Goal: Task Accomplishment & Management: Manage account settings

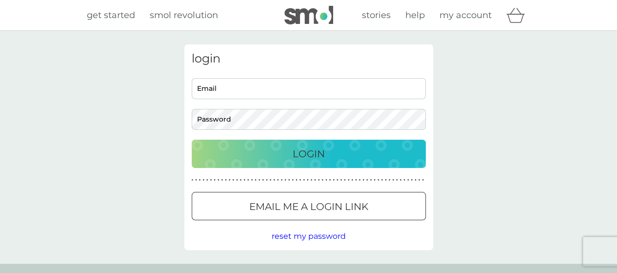
type input "[EMAIL_ADDRESS][DOMAIN_NAME]"
click at [360, 163] on button "Login" at bounding box center [309, 153] width 234 height 28
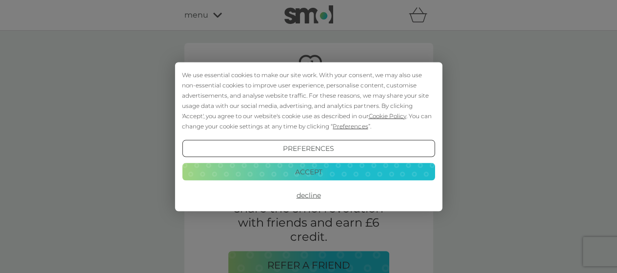
click at [395, 176] on button "Accept" at bounding box center [308, 172] width 253 height 18
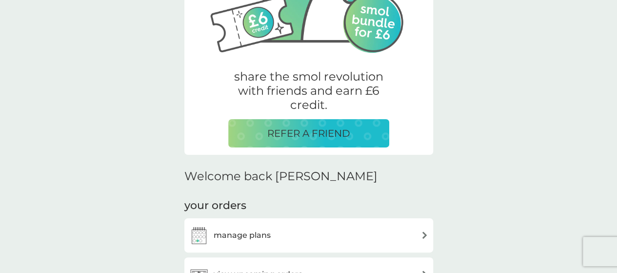
scroll to position [222, 0]
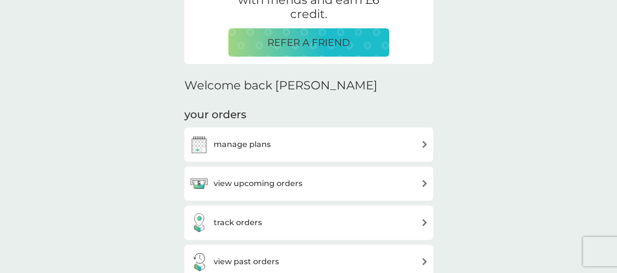
click at [250, 148] on h3 "manage plans" at bounding box center [242, 144] width 57 height 13
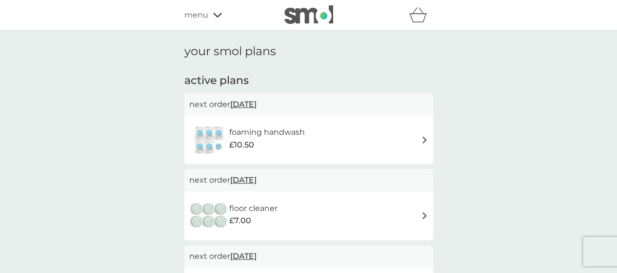
click at [210, 11] on div "menu" at bounding box center [225, 15] width 83 height 13
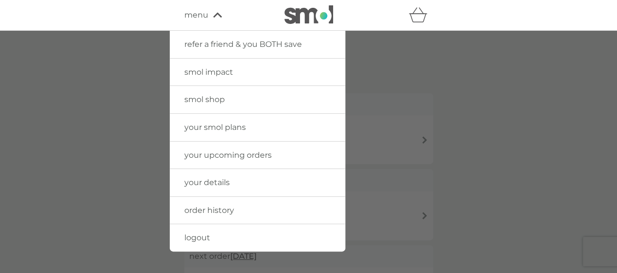
click at [222, 16] on icon at bounding box center [217, 15] width 9 height 6
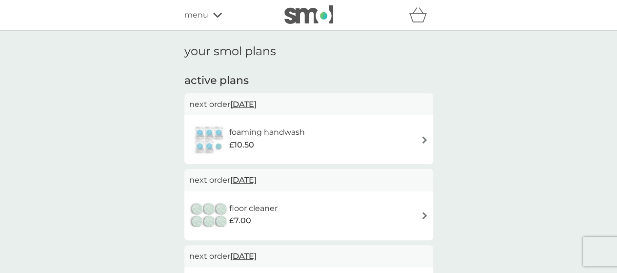
click at [217, 12] on div "menu" at bounding box center [225, 15] width 83 height 13
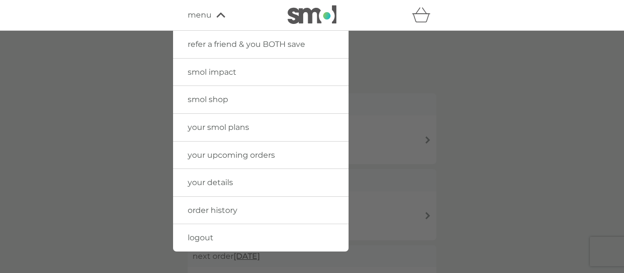
click at [163, 101] on div at bounding box center [312, 167] width 624 height 273
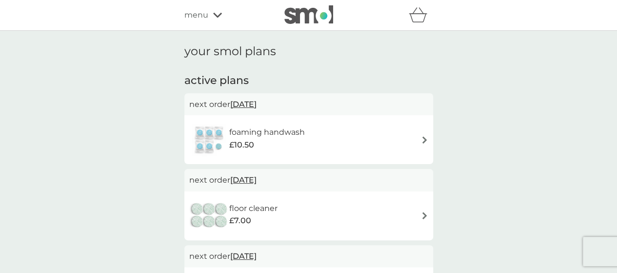
click at [338, 148] on div "foaming handwash £10.50" at bounding box center [308, 139] width 239 height 34
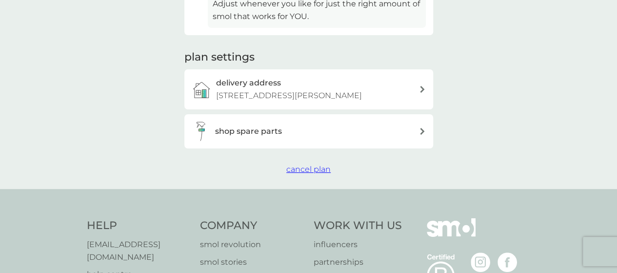
scroll to position [361, 0]
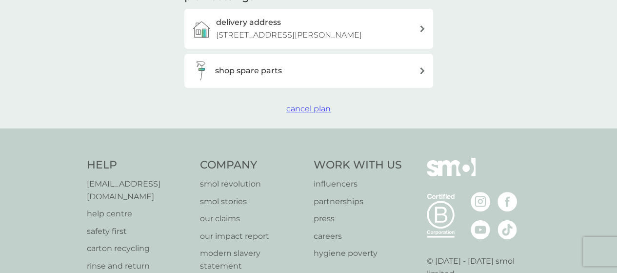
click at [311, 106] on span "cancel plan" at bounding box center [308, 108] width 44 height 9
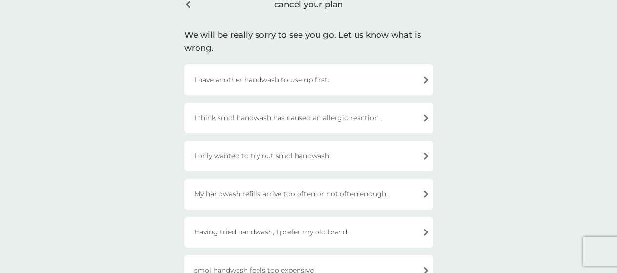
scroll to position [57, 0]
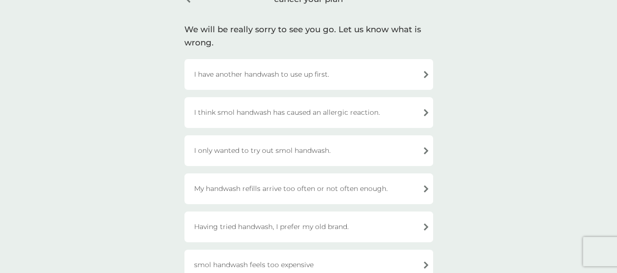
click at [300, 62] on div "I have another handwash to use up first." at bounding box center [308, 74] width 249 height 31
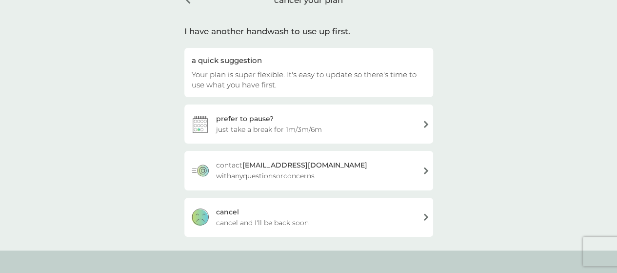
click at [335, 228] on div "[PERSON_NAME] and I'll be back soon" at bounding box center [308, 216] width 249 height 39
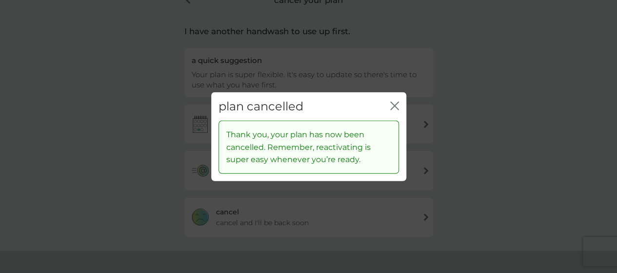
click at [458, 157] on div "plan cancelled close Thank you, your plan has now been cancelled. Remember, rea…" at bounding box center [308, 136] width 617 height 273
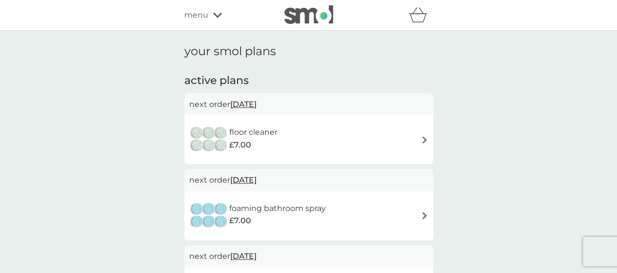
click at [291, 143] on div "floor cleaner £7.00" at bounding box center [308, 139] width 239 height 34
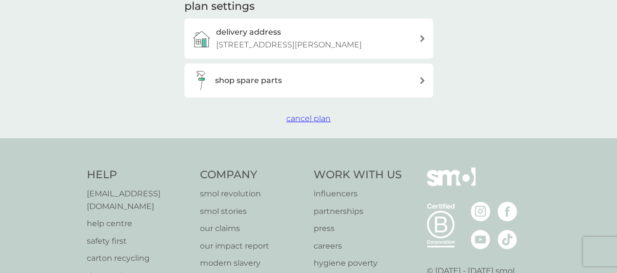
scroll to position [384, 0]
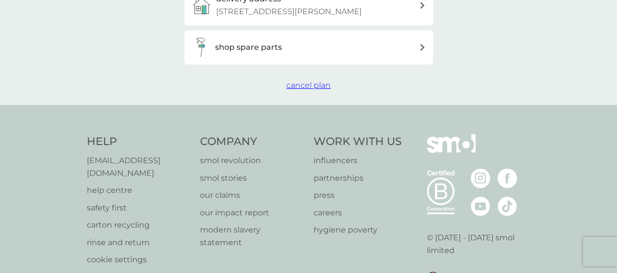
click at [305, 86] on span "cancel plan" at bounding box center [308, 84] width 44 height 9
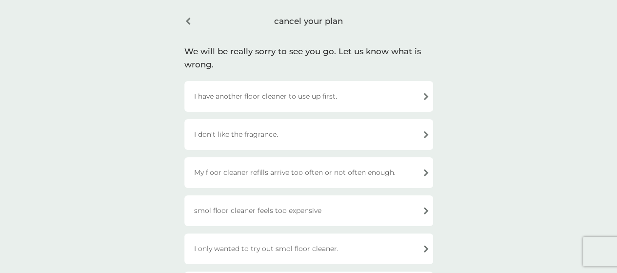
scroll to position [37, 0]
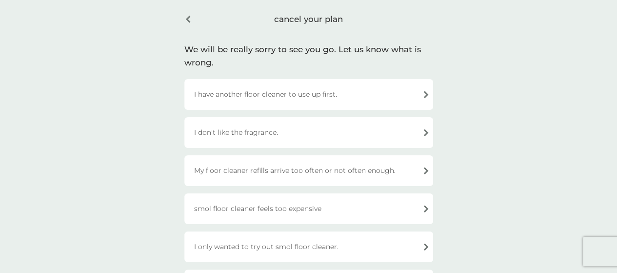
click at [315, 94] on div "I have another floor cleaner to use up first." at bounding box center [308, 94] width 249 height 31
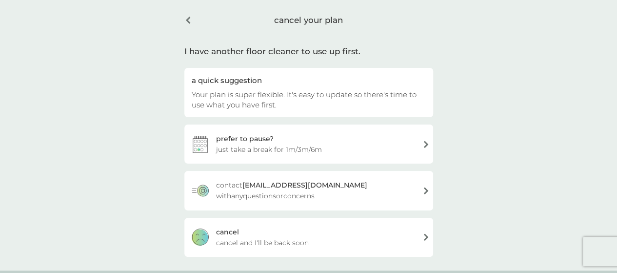
click at [334, 243] on div "[PERSON_NAME] and I'll be back soon" at bounding box center [308, 236] width 249 height 39
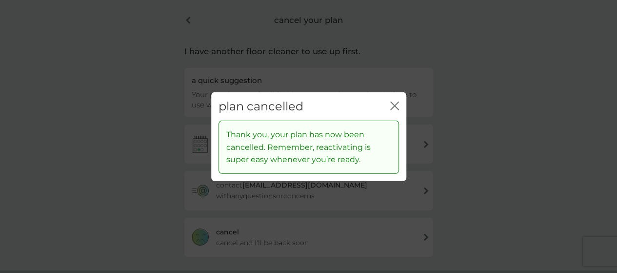
click at [391, 108] on icon "close" at bounding box center [394, 105] width 9 height 9
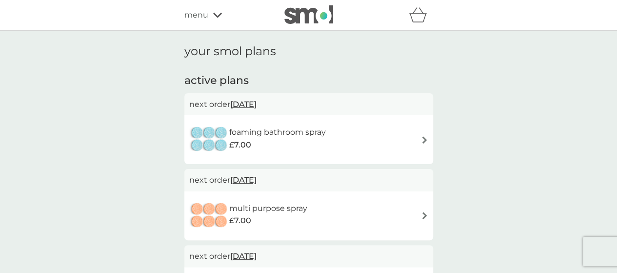
click at [196, 20] on span "menu" at bounding box center [196, 15] width 24 height 13
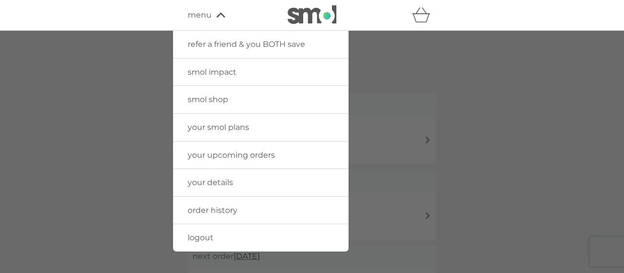
click at [452, 147] on div at bounding box center [312, 167] width 624 height 273
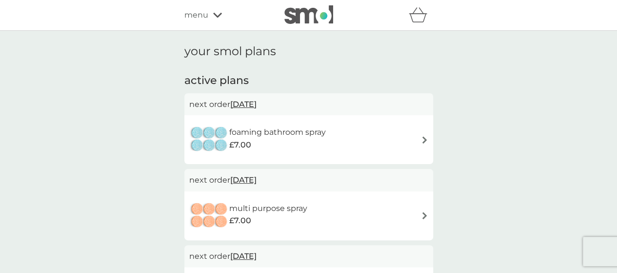
click at [395, 131] on div "foaming bathroom spray £7.00" at bounding box center [308, 139] width 239 height 34
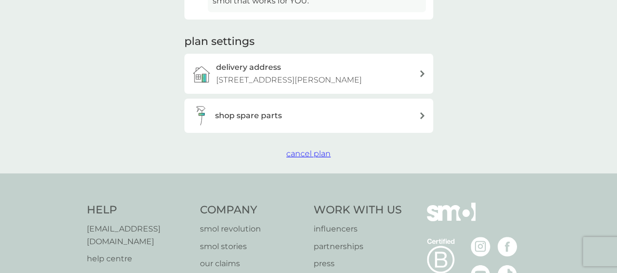
scroll to position [334, 0]
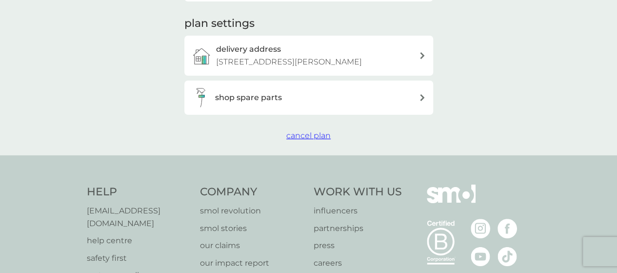
click at [317, 140] on button "cancel plan" at bounding box center [308, 135] width 44 height 13
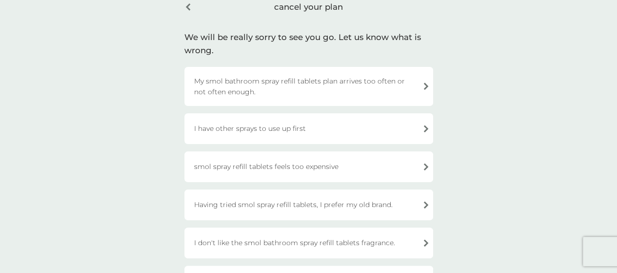
scroll to position [57, 0]
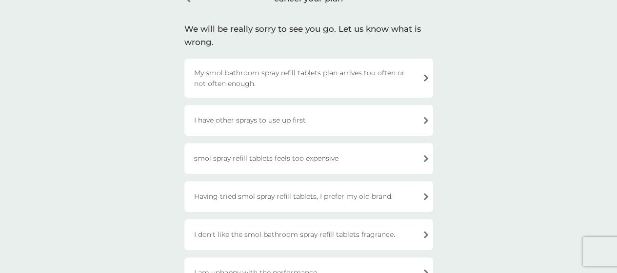
click at [397, 119] on div "I have other sprays to use up first" at bounding box center [308, 120] width 249 height 31
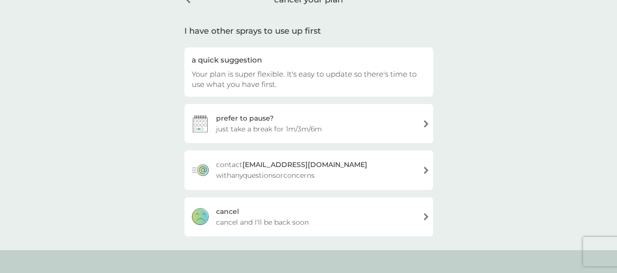
click at [385, 222] on div "[PERSON_NAME] and I'll be back soon" at bounding box center [308, 216] width 249 height 39
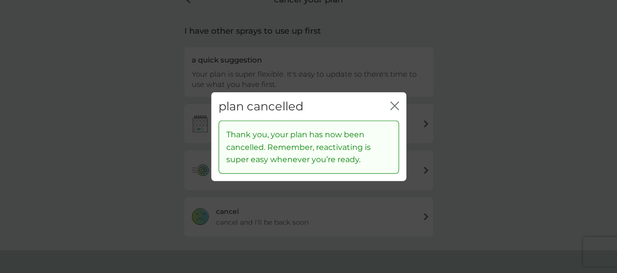
click at [97, 137] on div "plan cancelled close Thank you, your plan has now been cancelled. Remember, rea…" at bounding box center [308, 136] width 617 height 273
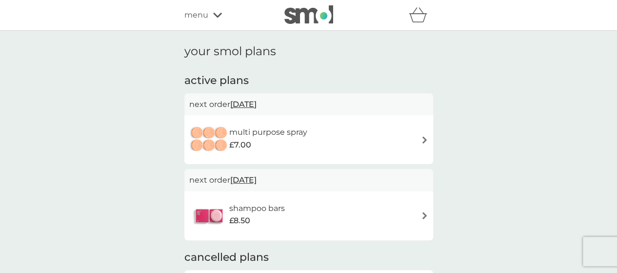
click at [351, 156] on div "multi purpose spray £7.00" at bounding box center [308, 139] width 239 height 34
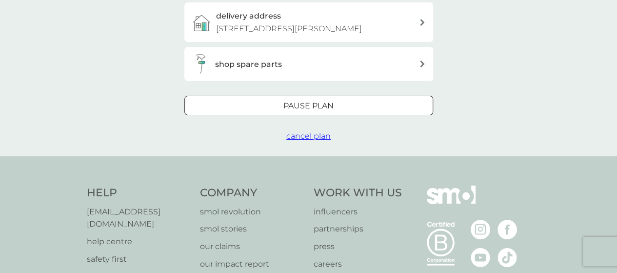
scroll to position [290, 0]
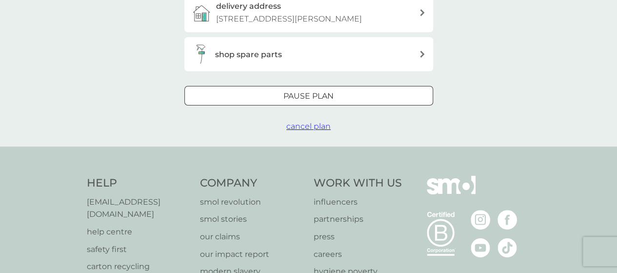
click at [322, 122] on span "cancel plan" at bounding box center [308, 125] width 44 height 9
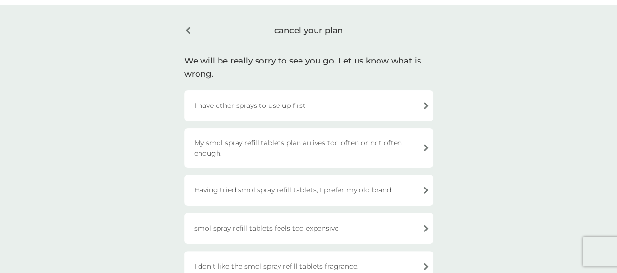
scroll to position [34, 0]
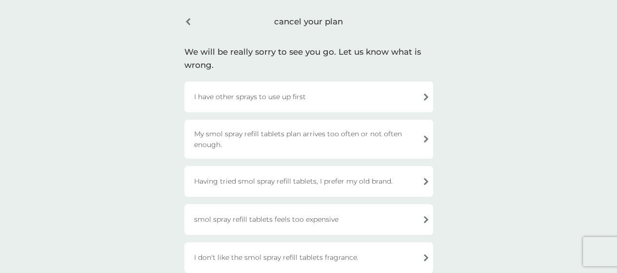
click at [322, 102] on div "I have other sprays to use up first" at bounding box center [308, 96] width 249 height 31
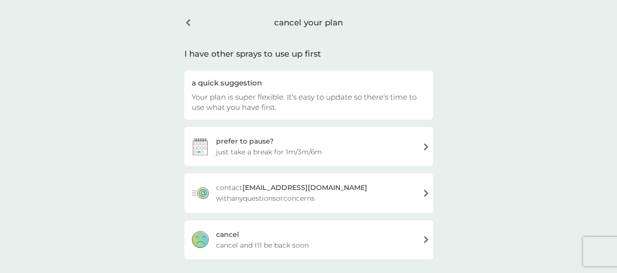
click at [319, 240] on div "[PERSON_NAME] and I'll be back soon" at bounding box center [308, 239] width 249 height 39
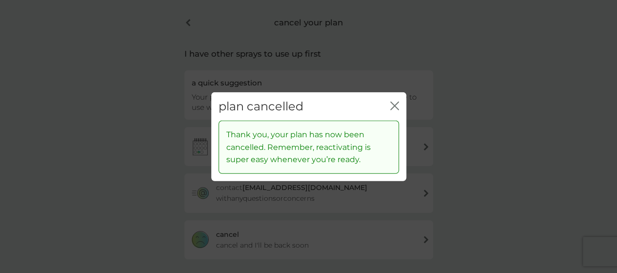
click at [158, 158] on div "plan cancelled close Thank you, your plan has now been cancelled. Remember, rea…" at bounding box center [308, 136] width 617 height 273
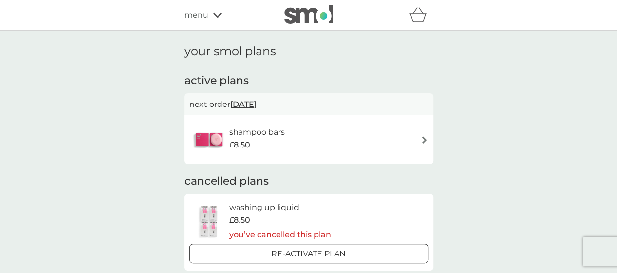
click at [349, 151] on div "shampoo bars £8.50" at bounding box center [308, 139] width 239 height 34
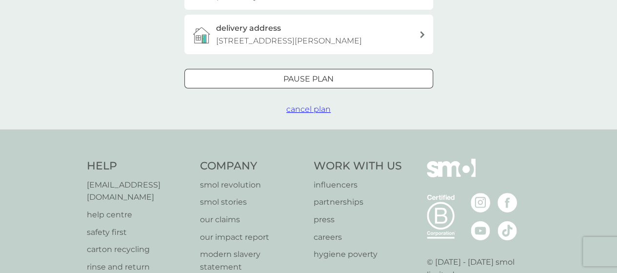
scroll to position [270, 0]
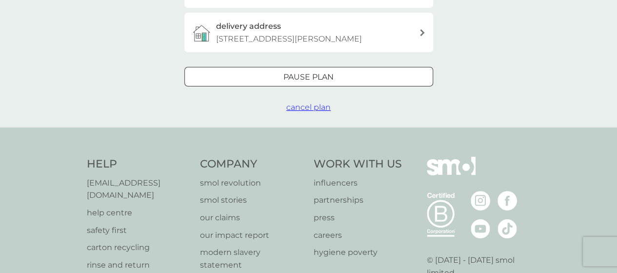
click at [310, 104] on span "cancel plan" at bounding box center [308, 106] width 44 height 9
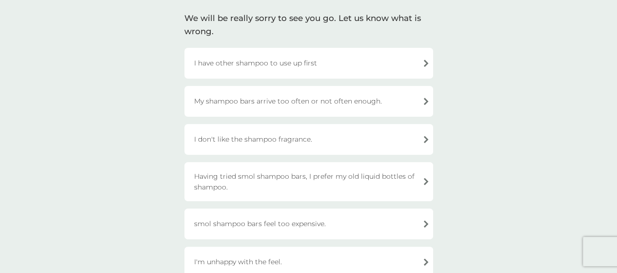
scroll to position [83, 0]
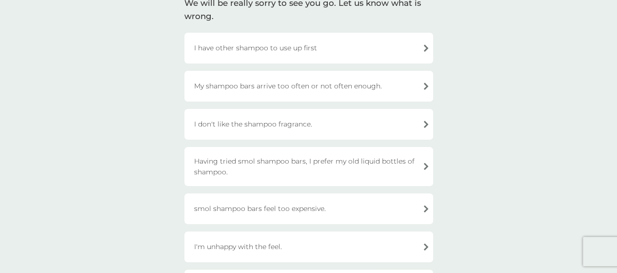
click at [282, 44] on div "I have other shampoo to use up first" at bounding box center [308, 48] width 249 height 31
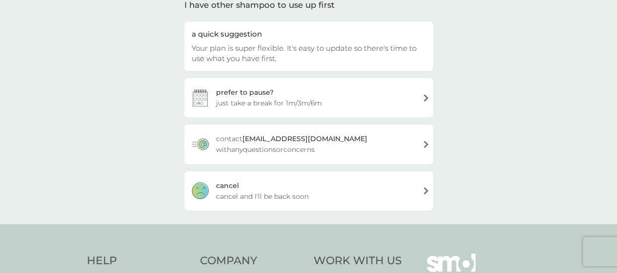
click at [311, 190] on div "[PERSON_NAME] and I'll be back soon" at bounding box center [308, 190] width 249 height 39
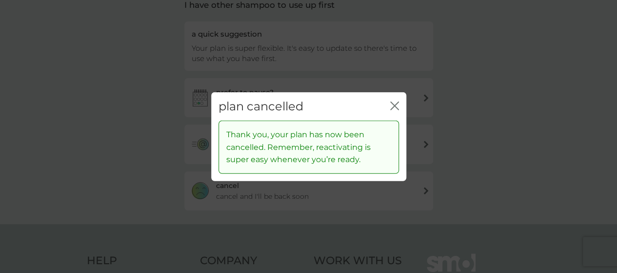
click at [176, 133] on div "plan cancelled close Thank you, your plan has now been cancelled. Remember, rea…" at bounding box center [308, 136] width 617 height 273
